Goal: Use online tool/utility

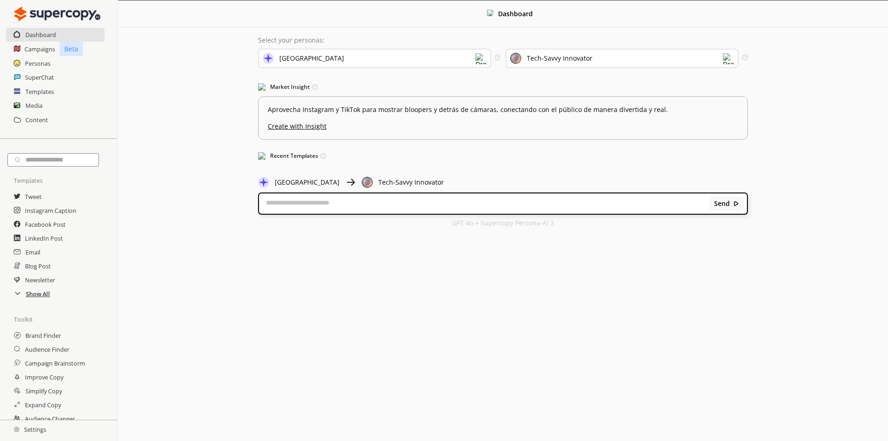
click at [28, 297] on h2 "Show All" at bounding box center [38, 294] width 24 height 14
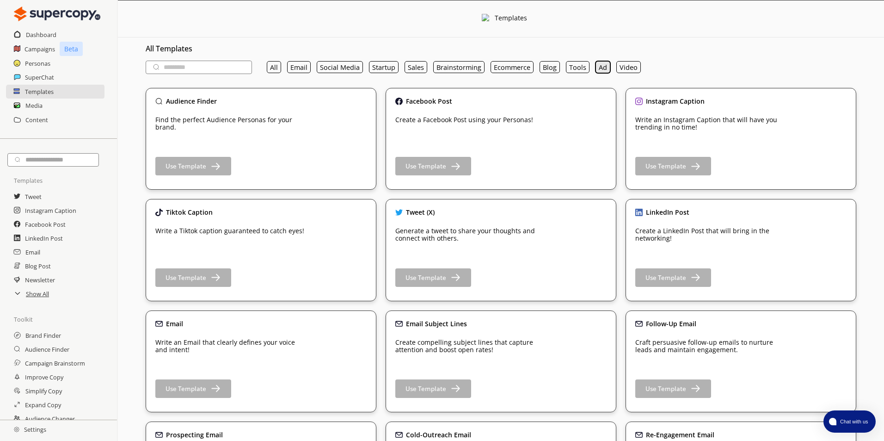
click at [600, 70] on button "Ad" at bounding box center [602, 67] width 15 height 12
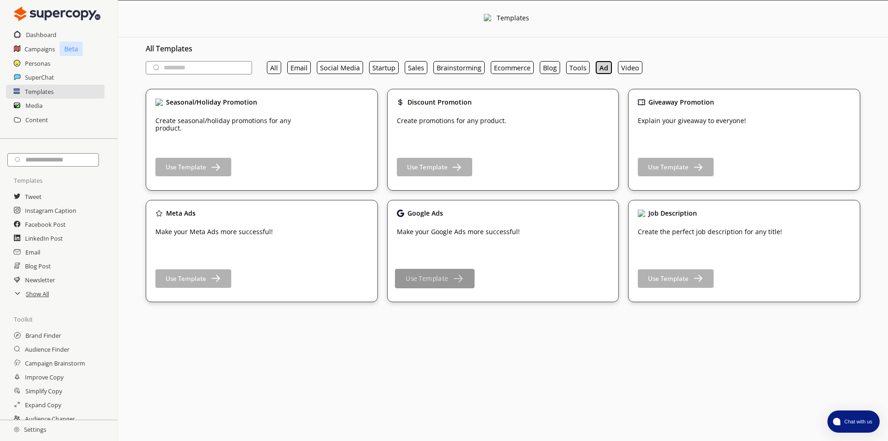
click at [436, 277] on b "Use Template" at bounding box center [426, 278] width 43 height 9
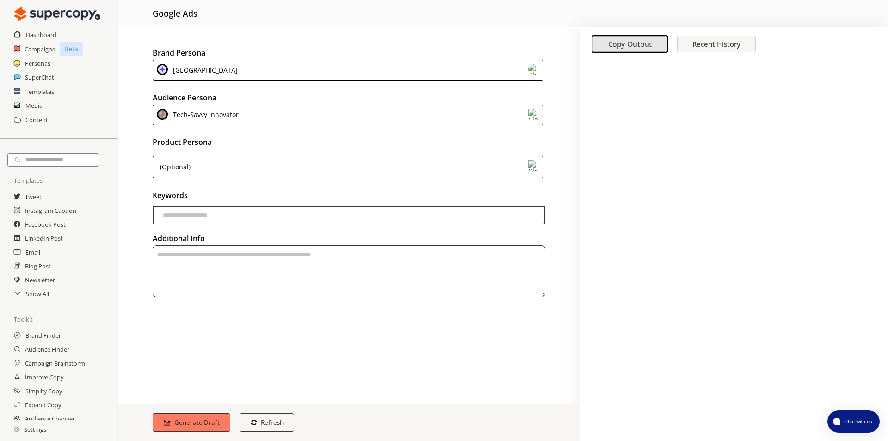
click at [491, 67] on div "Chapi Road Podcaster" at bounding box center [348, 70] width 391 height 21
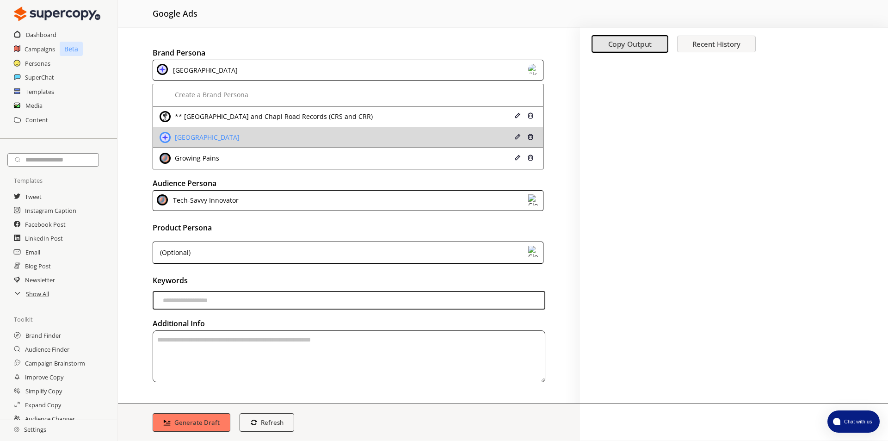
click at [527, 138] on img at bounding box center [530, 137] width 6 height 6
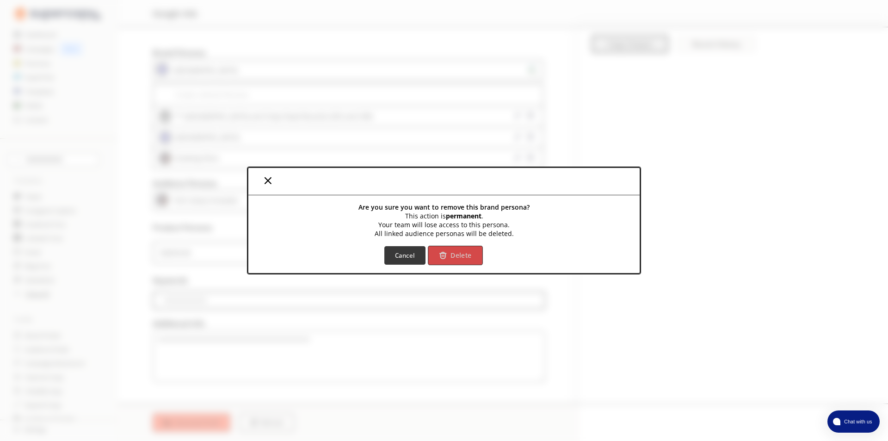
click at [455, 261] on button "Delete" at bounding box center [455, 254] width 55 height 19
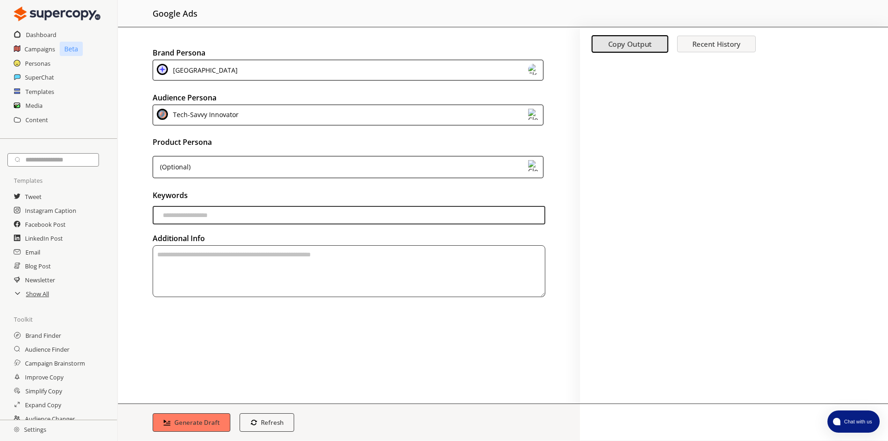
click at [537, 68] on img at bounding box center [533, 69] width 11 height 11
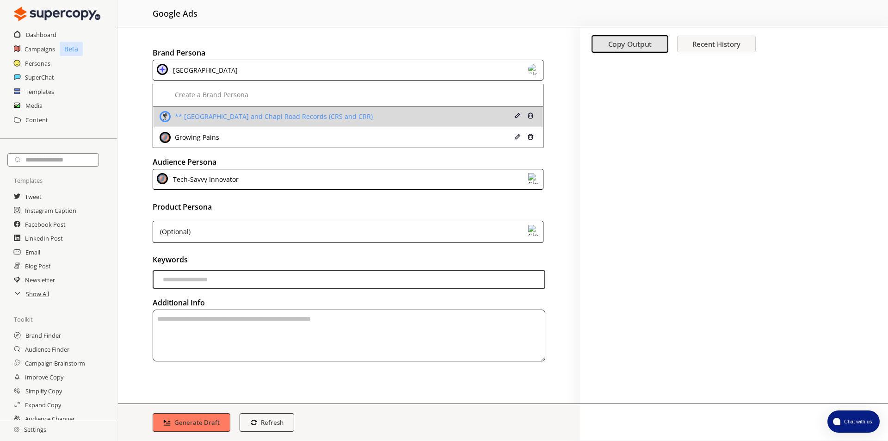
click at [528, 117] on img at bounding box center [530, 115] width 6 height 6
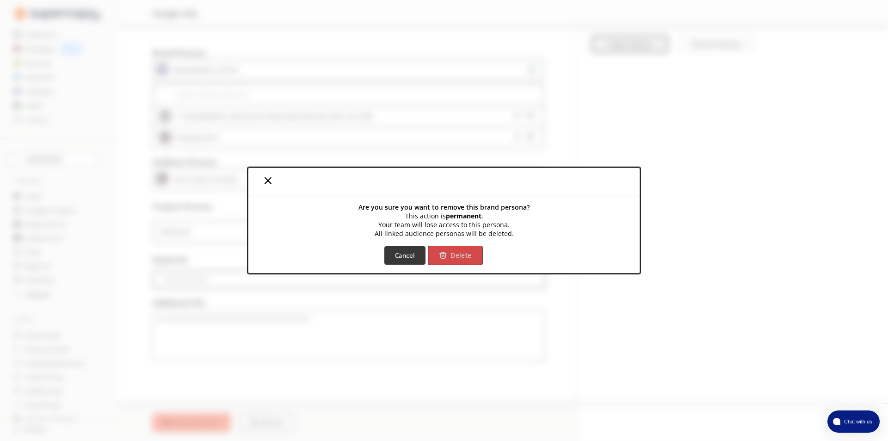
click at [459, 252] on b "Delete" at bounding box center [460, 255] width 21 height 9
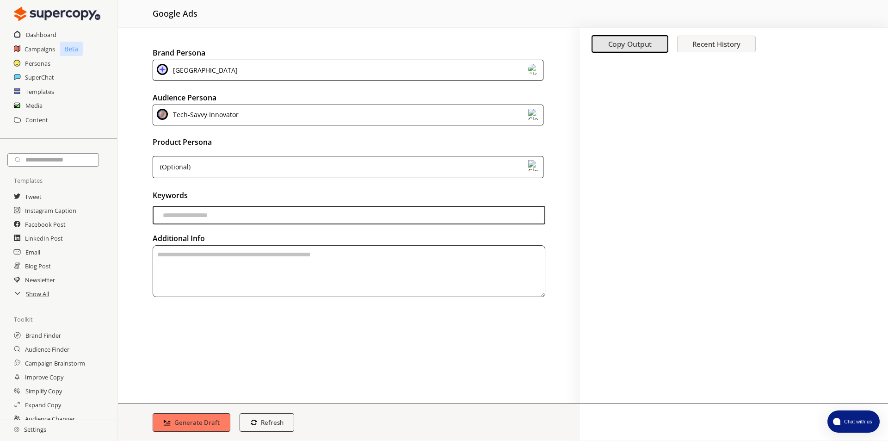
click at [534, 116] on img at bounding box center [533, 114] width 11 height 11
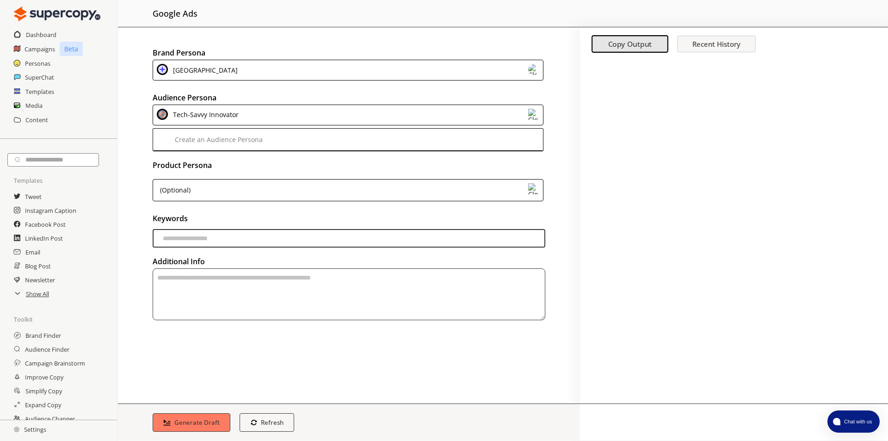
click at [534, 116] on img at bounding box center [533, 114] width 11 height 11
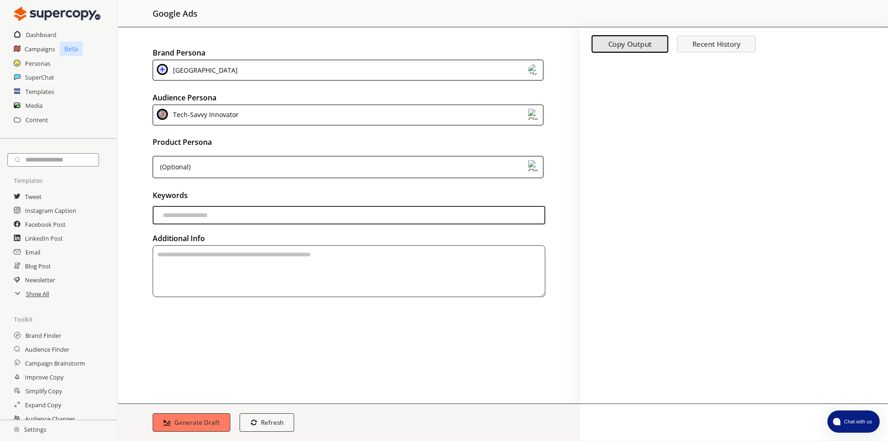
click at [232, 114] on div "Tech-Savvy Innovator" at bounding box center [204, 115] width 69 height 12
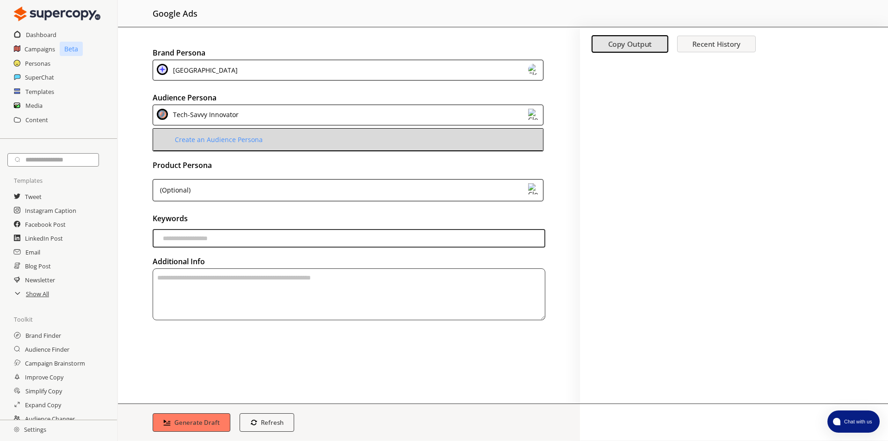
click at [217, 147] on li "Create an Audience Persona" at bounding box center [348, 140] width 390 height 22
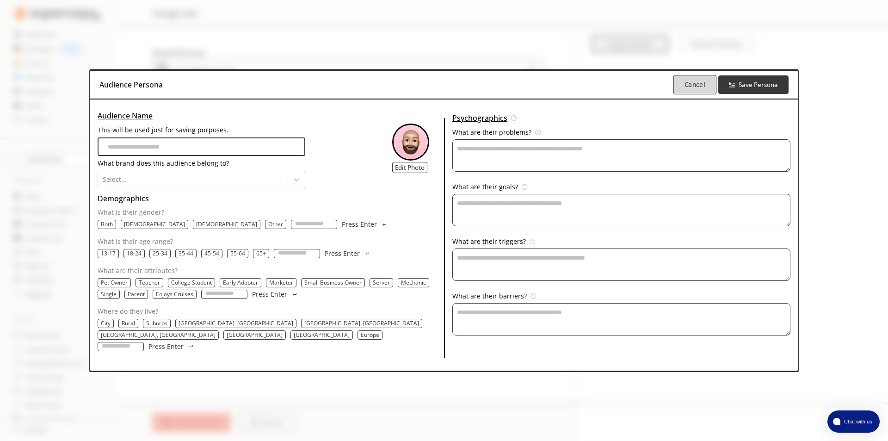
click at [673, 83] on button "Cancel" at bounding box center [694, 84] width 43 height 19
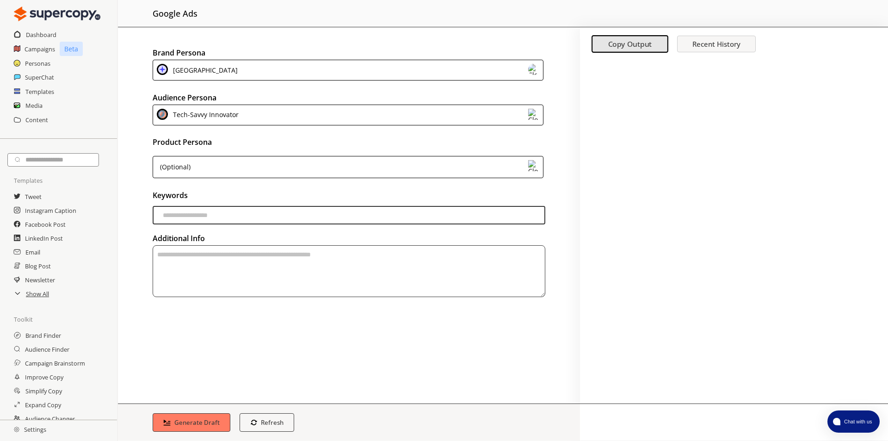
click at [288, 159] on div "(Optional)" at bounding box center [348, 167] width 391 height 22
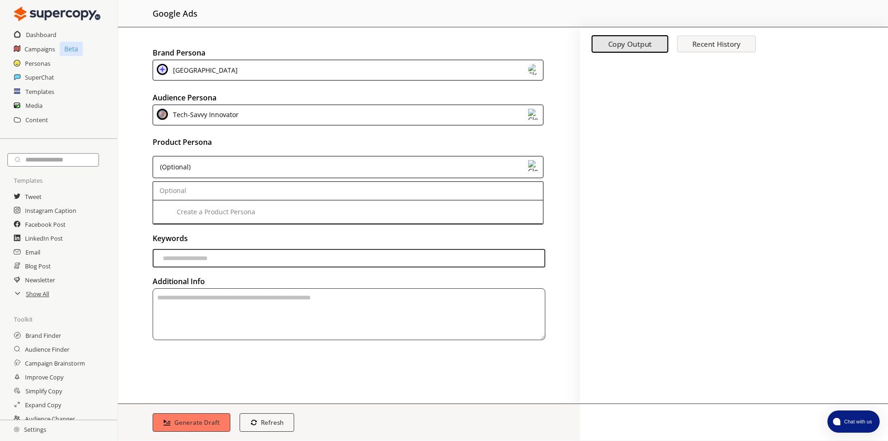
click at [288, 159] on div "(Optional)" at bounding box center [348, 167] width 391 height 22
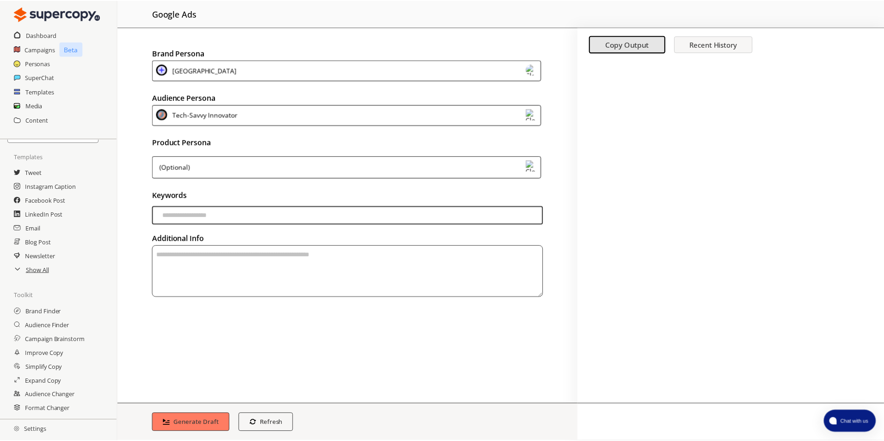
scroll to position [36, 0]
click at [36, 431] on h2 "Settings" at bounding box center [30, 429] width 60 height 18
